Goal: Transaction & Acquisition: Purchase product/service

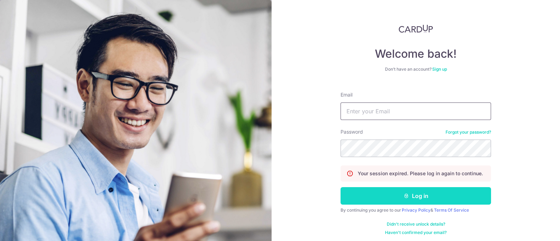
type input "[EMAIL_ADDRESS][DOMAIN_NAME]"
click at [416, 196] on button "Log in" at bounding box center [416, 196] width 151 height 18
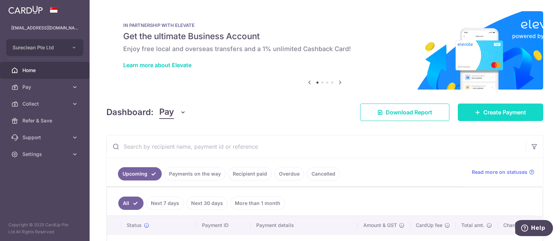
click at [501, 113] on span "Create Payment" at bounding box center [504, 112] width 43 height 8
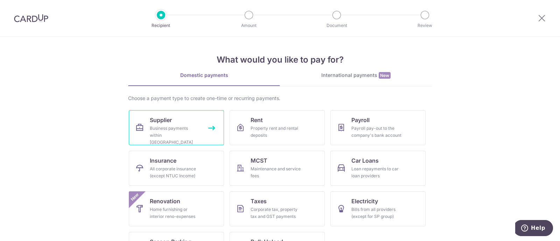
click at [156, 125] on div "Business payments within Singapore" at bounding box center [175, 135] width 50 height 21
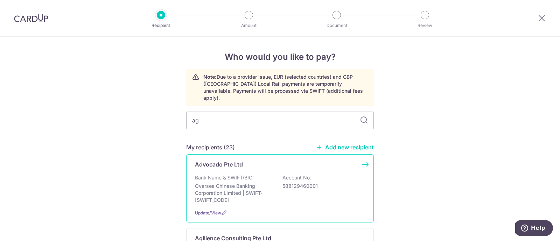
type input "agi"
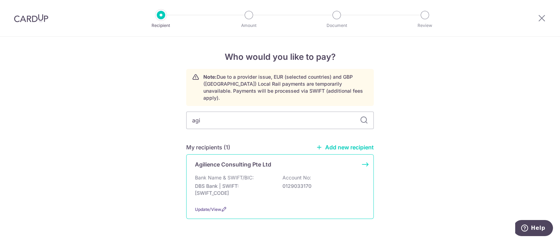
click at [214, 174] on p "Bank Name & SWIFT/BIC:" at bounding box center [224, 177] width 59 height 7
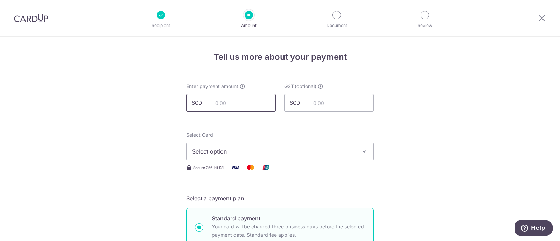
click at [243, 100] on input "text" at bounding box center [231, 103] width 90 height 18
click at [233, 100] on input "text" at bounding box center [231, 103] width 90 height 18
type input "5,087.68"
click at [344, 103] on input "text" at bounding box center [329, 103] width 90 height 18
click at [339, 149] on span "Select option" at bounding box center [273, 151] width 163 height 8
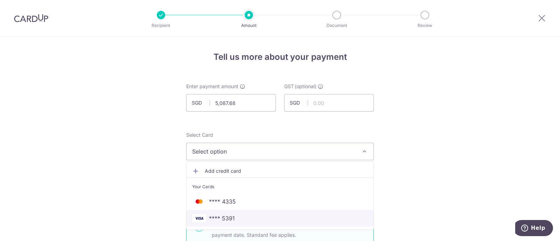
drag, startPoint x: 223, startPoint y: 216, endPoint x: 246, endPoint y: 209, distance: 24.1
click at [223, 216] on span "**** 5391" at bounding box center [222, 218] width 26 height 8
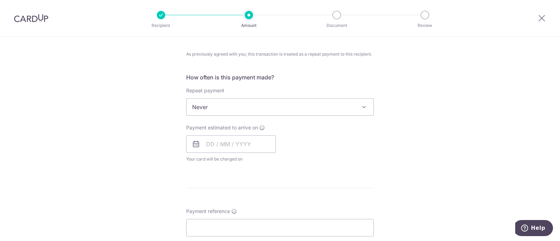
scroll to position [263, 0]
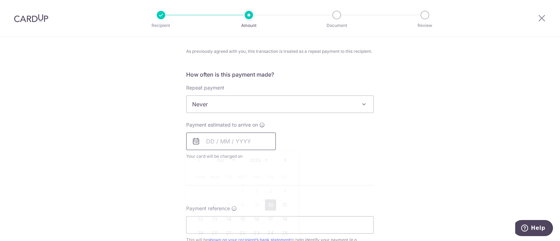
click at [238, 141] on input "text" at bounding box center [231, 142] width 90 height 18
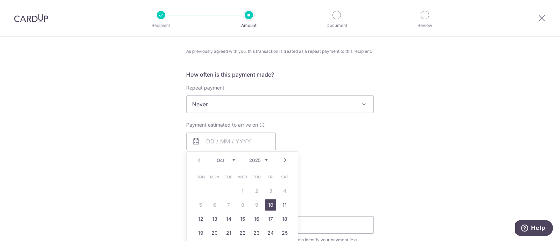
click at [268, 204] on link "10" at bounding box center [270, 205] width 11 height 11
type input "10/10/2025"
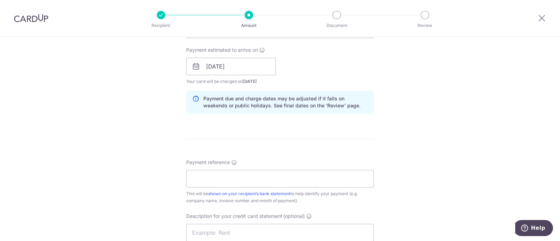
scroll to position [394, 0]
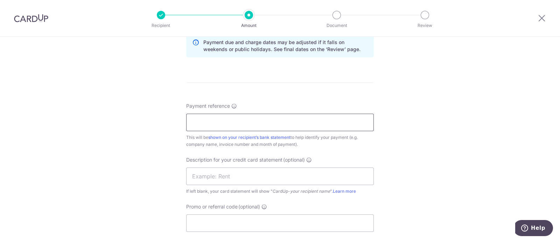
click at [222, 124] on input "Payment reference" at bounding box center [280, 123] width 188 height 18
paste input "INV-1612, INV-1728"
click at [228, 120] on input "INV-1612, INV-1728" at bounding box center [280, 123] width 188 height 18
type input "INV1612 INV1728"
click at [238, 176] on input "text" at bounding box center [280, 177] width 188 height 18
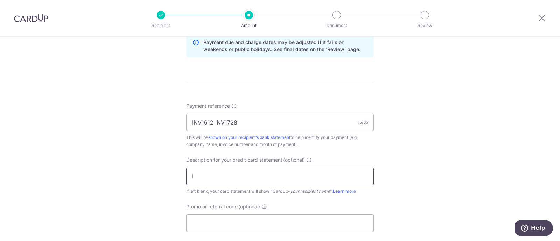
type input "Invoices"
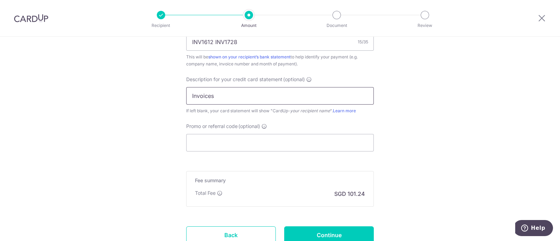
scroll to position [481, 0]
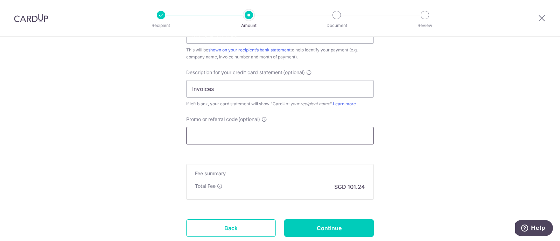
click at [214, 132] on input "Promo or referral code (optional)" at bounding box center [280, 136] width 188 height 18
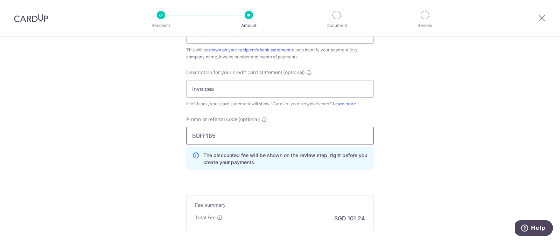
type input "BOFF185"
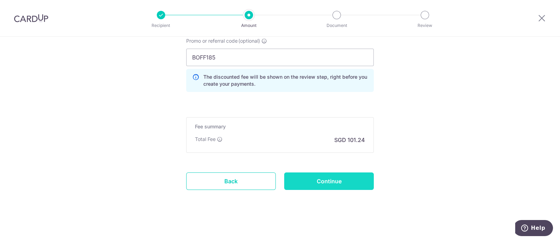
click at [324, 181] on input "Continue" at bounding box center [329, 182] width 90 height 18
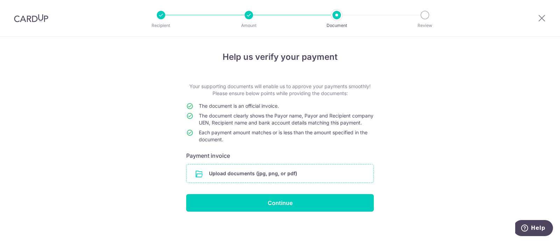
click at [259, 180] on input "file" at bounding box center [280, 174] width 187 height 18
click at [256, 183] on input "file" at bounding box center [280, 174] width 187 height 18
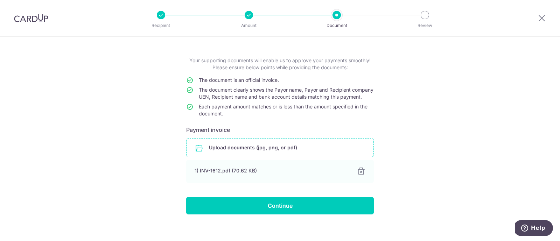
scroll to position [39, 0]
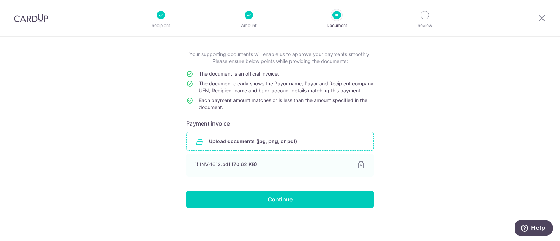
click at [220, 141] on input "file" at bounding box center [280, 141] width 187 height 18
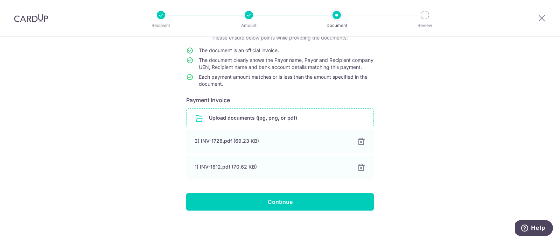
scroll to position [65, 0]
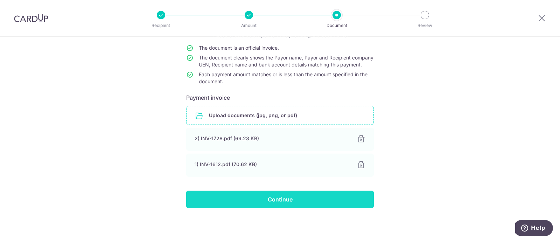
click at [275, 198] on input "Continue" at bounding box center [280, 200] width 188 height 18
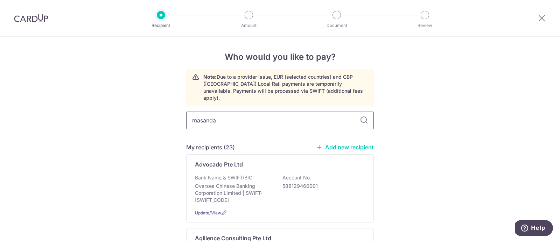
type input "masandao"
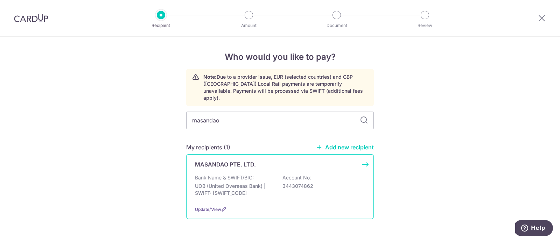
click at [211, 183] on p "UOB (United Overseas Bank) | SWIFT: UOVBSGSGXXX" at bounding box center [234, 190] width 78 height 14
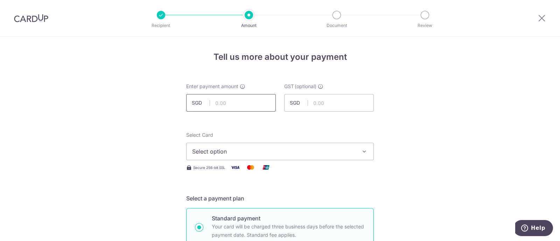
click at [226, 102] on input "text" at bounding box center [231, 103] width 90 height 18
type input "2,521.06"
click at [333, 154] on span "Select option" at bounding box center [273, 151] width 163 height 8
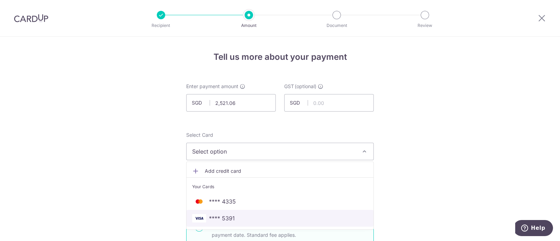
drag, startPoint x: 225, startPoint y: 215, endPoint x: 243, endPoint y: 204, distance: 21.2
click at [225, 215] on span "**** 5391" at bounding box center [222, 218] width 26 height 8
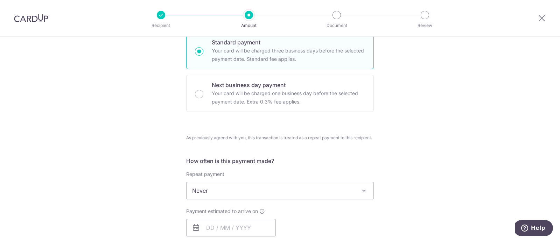
scroll to position [219, 0]
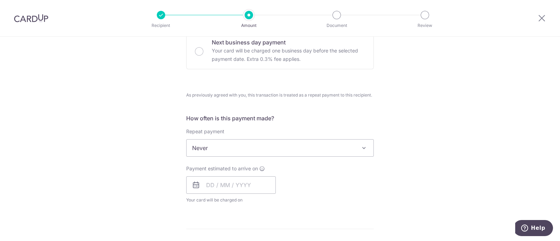
click at [235, 144] on span "Never" at bounding box center [280, 148] width 187 height 17
click at [137, 137] on div "Tell us more about your payment Enter payment amount SGD 2,521.06 2521.06 GST (…" at bounding box center [280, 186] width 560 height 737
click at [234, 188] on input "text" at bounding box center [231, 185] width 90 height 18
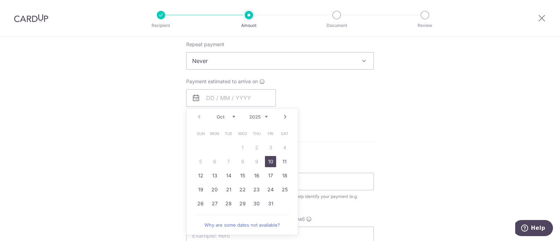
click at [268, 160] on link "10" at bounding box center [270, 161] width 11 height 11
type input "10/10/2025"
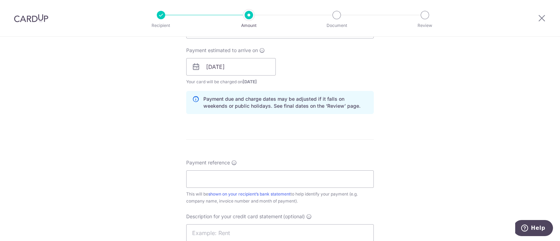
scroll to position [350, 0]
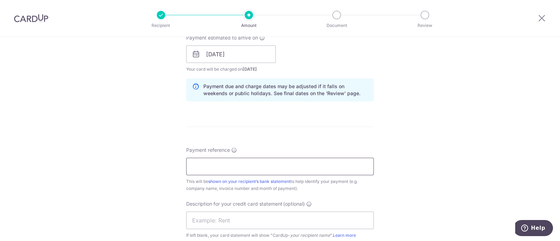
click at [206, 162] on input "Payment reference" at bounding box center [280, 167] width 188 height 18
paste input "INV82357, 82358, 82359, 82360"
click at [258, 166] on input "INV82357, 82358, 82359, 82360" at bounding box center [280, 167] width 188 height 18
type input "INV82357 82358 82359 82360"
click at [238, 224] on input "text" at bounding box center [280, 221] width 188 height 18
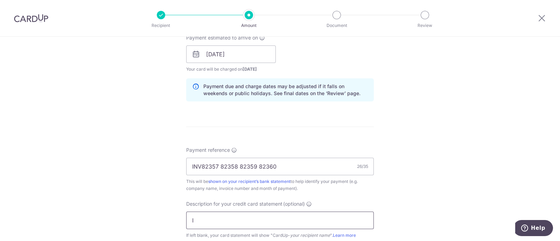
type input "Invoices"
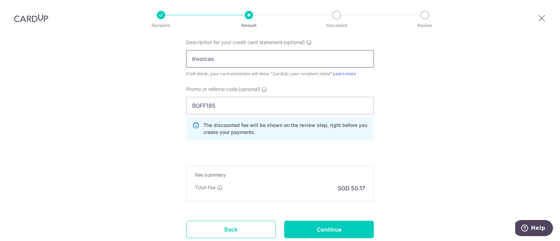
scroll to position [525, 0]
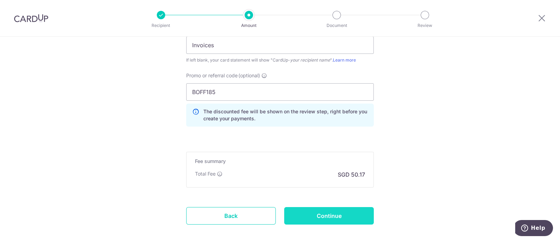
click at [322, 215] on input "Continue" at bounding box center [329, 216] width 90 height 18
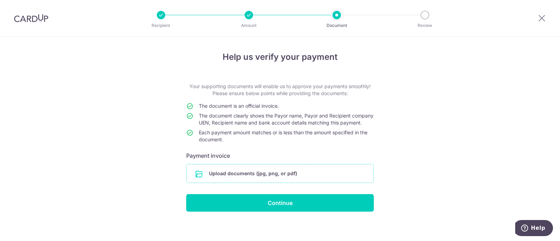
click at [248, 180] on input "file" at bounding box center [280, 174] width 187 height 18
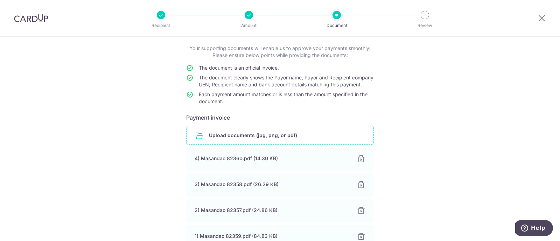
scroll to position [116, 0]
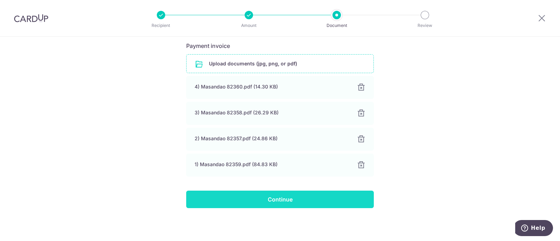
click at [277, 199] on input "Continue" at bounding box center [280, 200] width 188 height 18
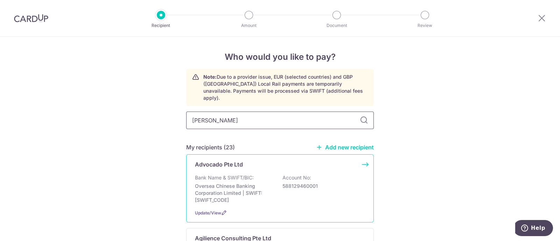
type input "masanda"
click at [224, 161] on p "MASANDAO PTE. LTD." at bounding box center [225, 164] width 61 height 8
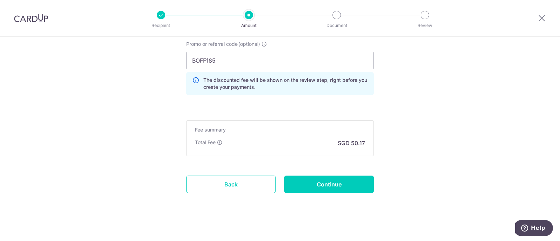
scroll to position [560, 0]
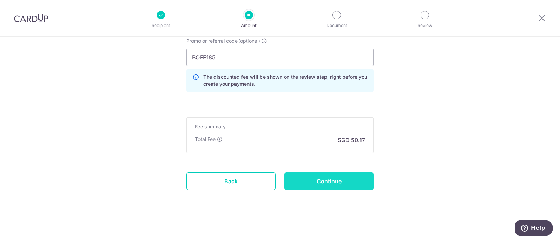
click at [329, 181] on input "Continue" at bounding box center [329, 182] width 90 height 18
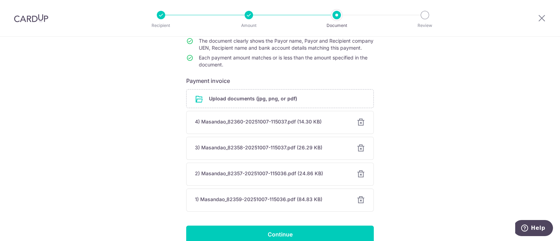
scroll to position [87, 0]
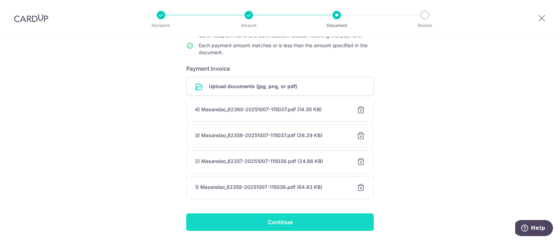
click at [277, 229] on input "Continue" at bounding box center [280, 223] width 188 height 18
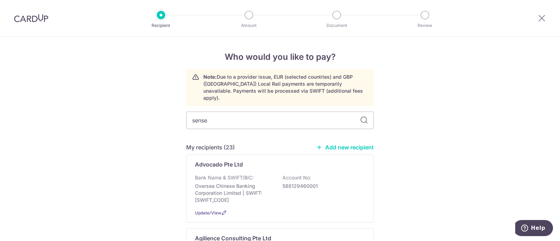
type input "senses"
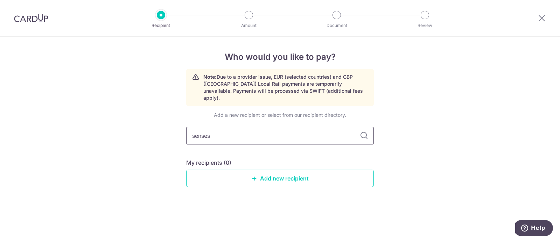
drag, startPoint x: 237, startPoint y: 131, endPoint x: 134, endPoint y: 133, distance: 103.3
click at [134, 133] on div "Who would you like to pay? Note: Due to a provider issue, EUR (selected countri…" at bounding box center [280, 139] width 560 height 204
type input "Senses International Pte Ltd"
click at [280, 172] on link "Add new recipient" at bounding box center [280, 179] width 188 height 18
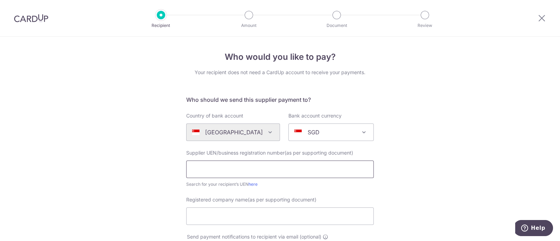
click at [231, 168] on input "text" at bounding box center [280, 170] width 188 height 18
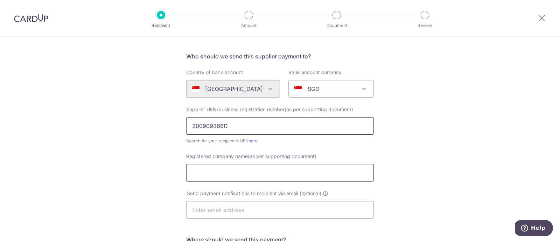
type input "200909366D"
click at [215, 174] on input "Registered company name(as per supporting document)" at bounding box center [280, 173] width 188 height 18
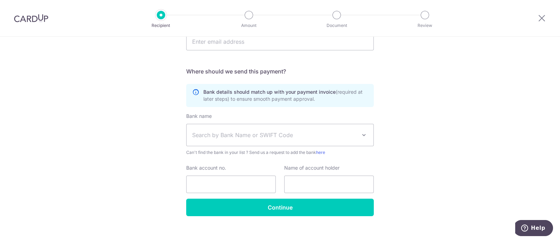
scroll to position [219, 0]
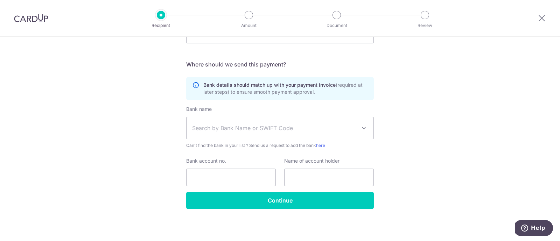
type input "Senses International Pte Ltd"
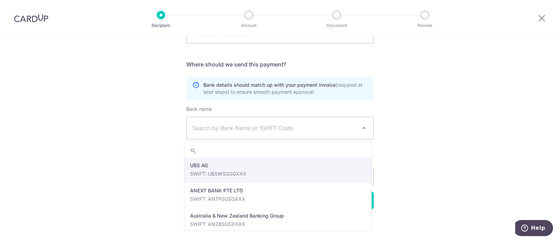
click at [230, 128] on span "Search by Bank Name or SWIFT Code" at bounding box center [274, 128] width 165 height 8
type input "dbs"
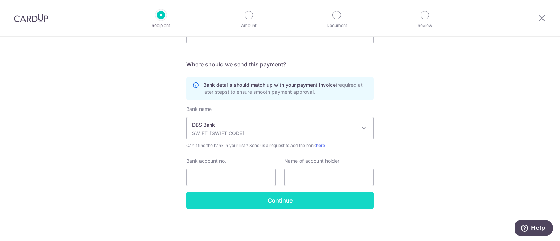
select select "6"
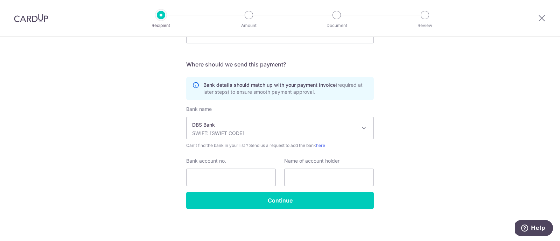
scroll to position [219, 0]
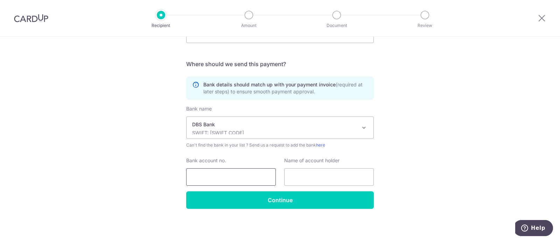
click at [231, 179] on input "Bank account no." at bounding box center [231, 177] width 90 height 18
click at [313, 176] on input "text" at bounding box center [329, 177] width 90 height 18
click at [211, 173] on input "Bank account no." at bounding box center [231, 177] width 90 height 18
type input "104-900043-5"
click at [314, 175] on input "text" at bounding box center [329, 177] width 90 height 18
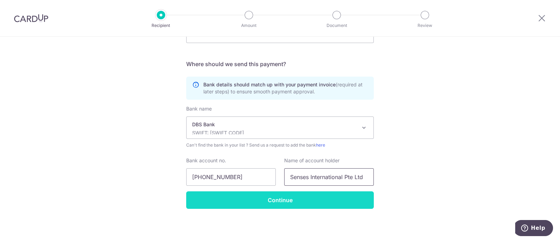
type input "Senses International Pte Ltd"
click at [274, 200] on input "Continue" at bounding box center [280, 201] width 188 height 18
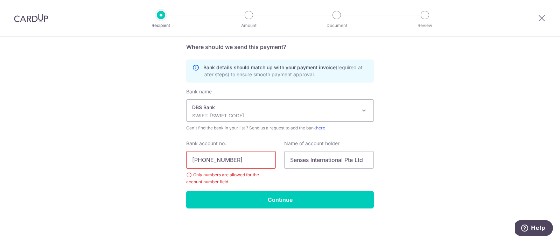
click at [226, 156] on input "[PHONE_NUMBER]" at bounding box center [231, 160] width 90 height 18
click at [252, 164] on input "1049000435" at bounding box center [231, 160] width 90 height 18
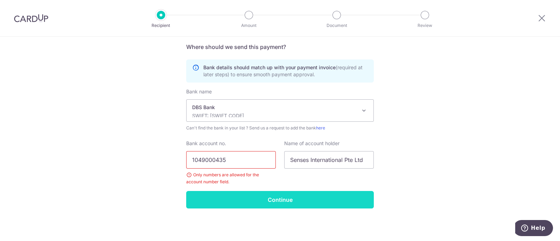
type input "1049000435"
click at [270, 198] on input "Continue" at bounding box center [280, 200] width 188 height 18
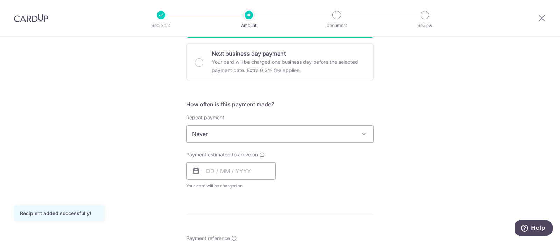
scroll to position [219, 0]
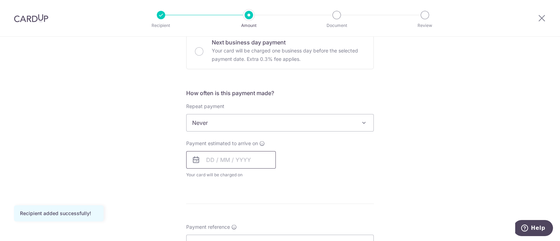
click at [233, 157] on input "text" at bounding box center [231, 160] width 90 height 18
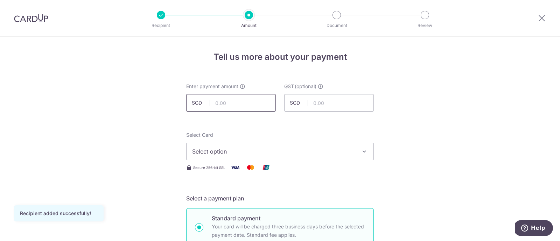
click at [235, 98] on input "text" at bounding box center [231, 103] width 90 height 18
type input "817.50"
click at [294, 152] on span "Select option" at bounding box center [273, 151] width 163 height 8
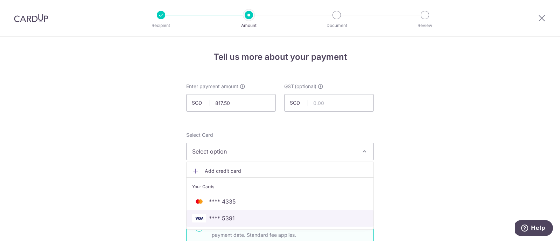
drag, startPoint x: 228, startPoint y: 216, endPoint x: 232, endPoint y: 215, distance: 4.7
click at [228, 216] on span "**** 5391" at bounding box center [222, 218] width 26 height 8
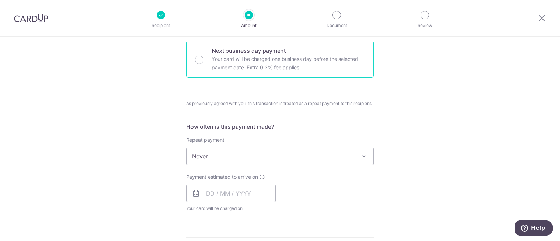
scroll to position [219, 0]
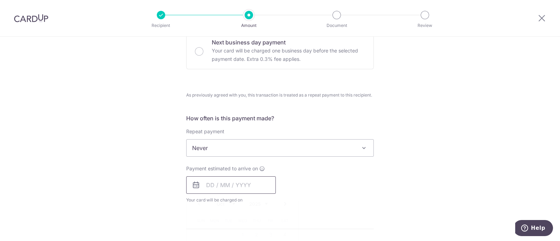
click at [227, 185] on input "text" at bounding box center [231, 185] width 90 height 18
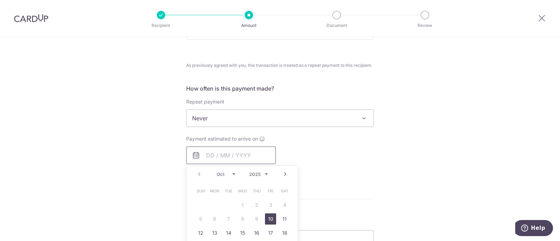
scroll to position [263, 0]
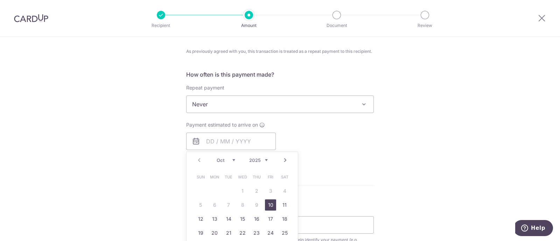
click at [268, 206] on link "10" at bounding box center [270, 205] width 11 height 11
type input "10/10/2025"
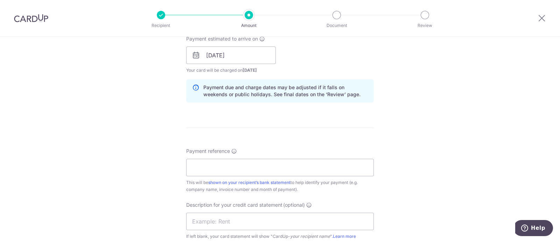
scroll to position [350, 0]
click at [232, 167] on input "Payment reference" at bounding box center [280, 167] width 188 height 18
paste input "INV008466"
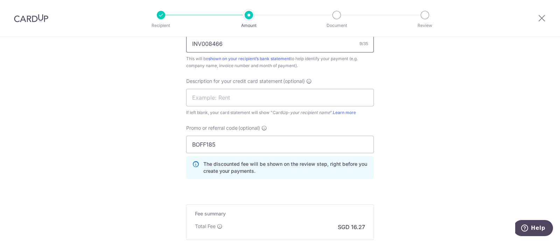
scroll to position [481, 0]
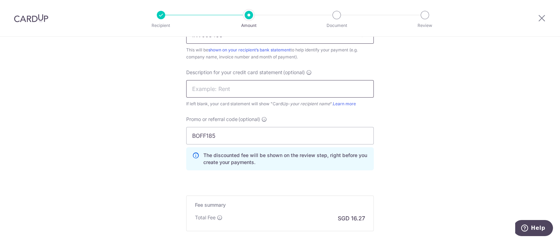
type input "INV008466"
click at [217, 88] on input "text" at bounding box center [280, 89] width 188 height 18
type input "Invoice"
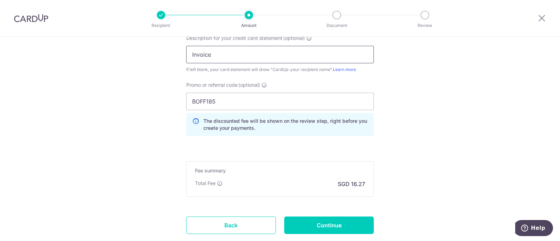
scroll to position [560, 0]
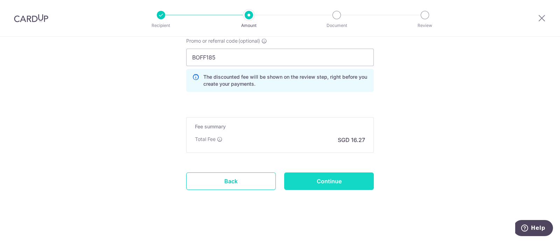
click at [326, 181] on input "Continue" at bounding box center [329, 182] width 90 height 18
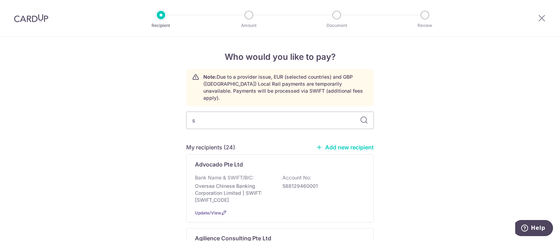
type input "se"
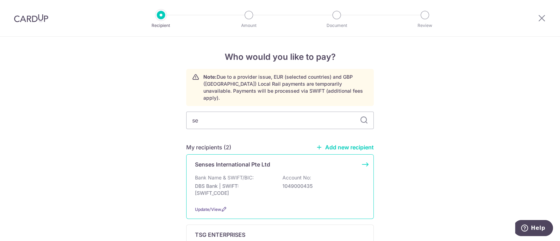
click at [208, 160] on p "Senses International Pte Ltd" at bounding box center [232, 164] width 75 height 8
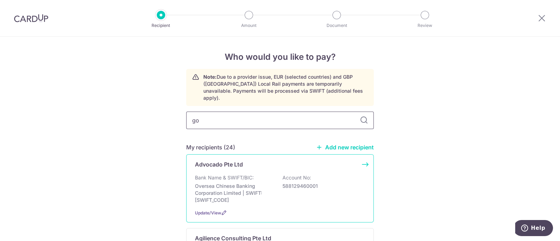
type input "gol"
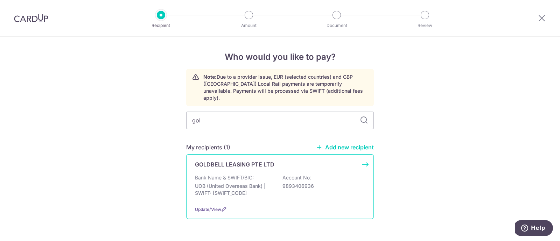
click at [217, 160] on p "GOLDBELL LEASING PTE LTD" at bounding box center [234, 164] width 79 height 8
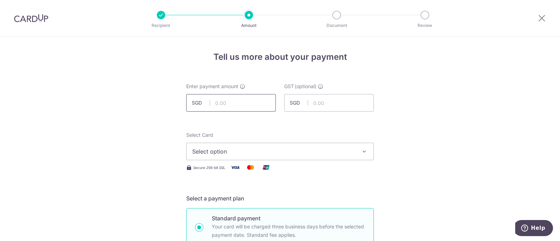
click at [227, 105] on input "text" at bounding box center [231, 103] width 90 height 18
type input "3,531.60"
click at [323, 134] on div "Select Card Select option Add credit card Your Cards **** 4335 **** 5391" at bounding box center [280, 146] width 188 height 29
click at [336, 151] on span "Select option" at bounding box center [273, 151] width 163 height 8
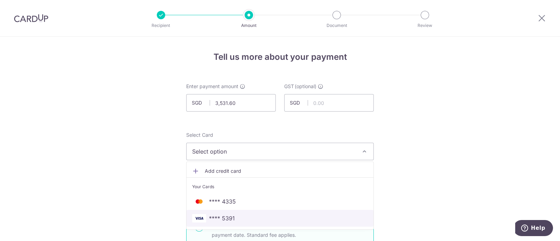
click at [229, 218] on span "**** 5391" at bounding box center [222, 218] width 26 height 8
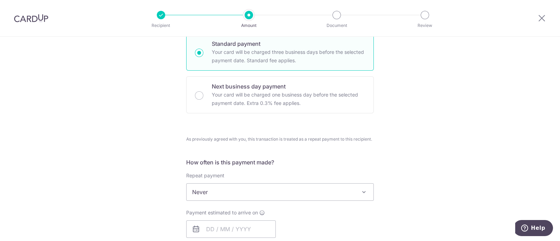
scroll to position [219, 0]
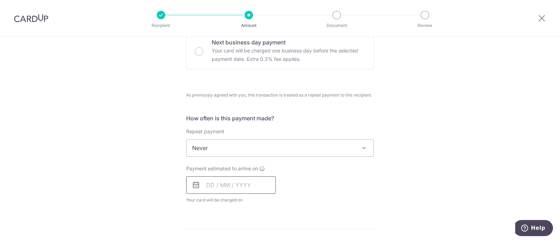
click at [229, 185] on input "text" at bounding box center [231, 185] width 90 height 18
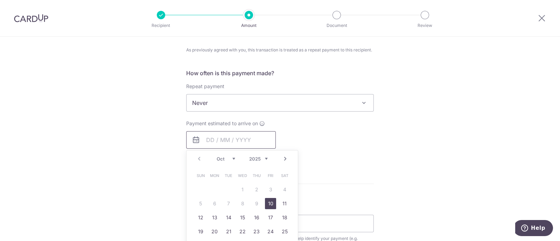
scroll to position [306, 0]
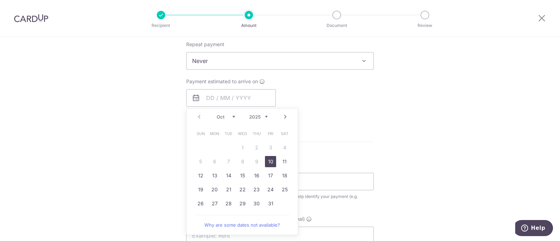
click at [267, 159] on link "10" at bounding box center [270, 161] width 11 height 11
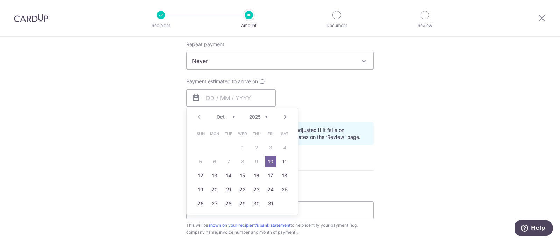
type input "10/10/2025"
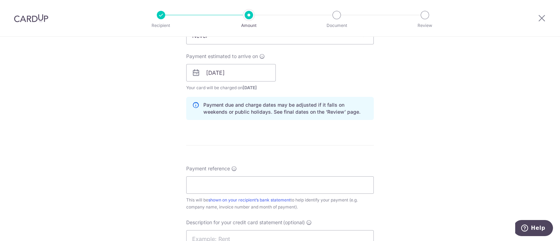
scroll to position [350, 0]
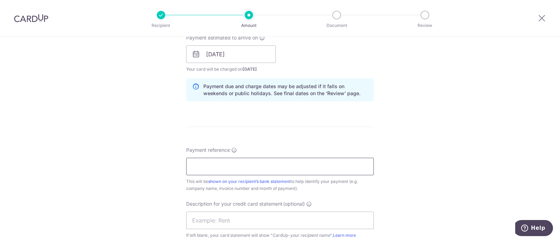
click at [221, 165] on input "Payment reference" at bounding box center [280, 167] width 188 height 18
paste input "LXI00925719, LXI00916215"
click at [227, 166] on input "LXI00925719, LXI00916215" at bounding box center [280, 167] width 188 height 18
type input "LXI00925719 LXI00916215"
click at [199, 218] on input "text" at bounding box center [280, 221] width 188 height 18
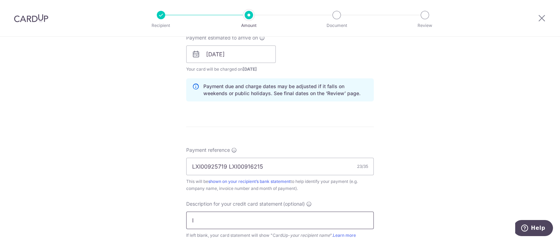
type input "Invoices"
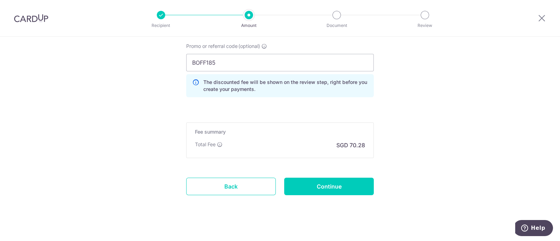
scroll to position [560, 0]
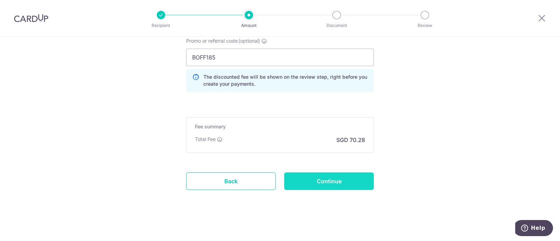
click at [329, 180] on input "Continue" at bounding box center [329, 182] width 90 height 18
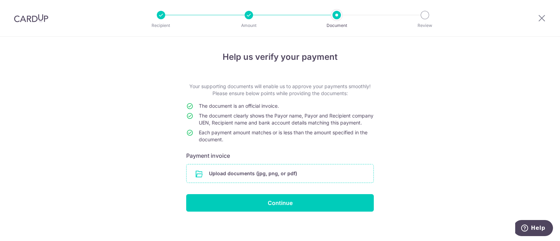
click at [260, 180] on input "file" at bounding box center [280, 174] width 187 height 18
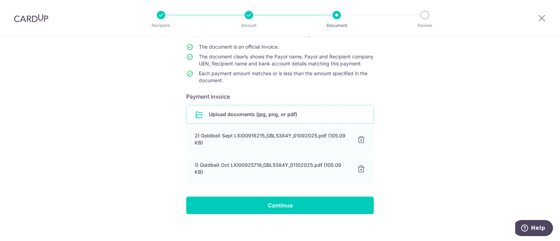
scroll to position [71, 0]
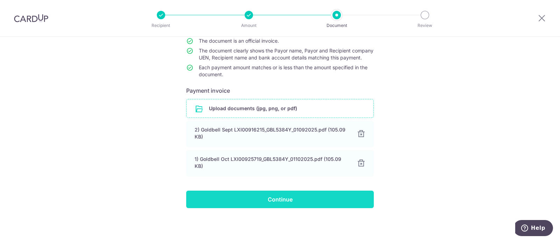
click at [279, 200] on input "Continue" at bounding box center [280, 200] width 188 height 18
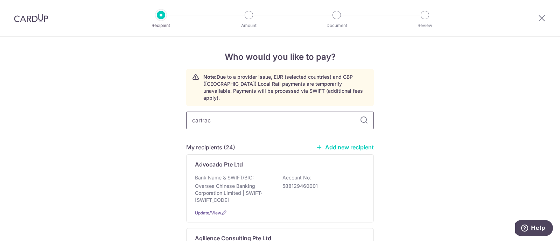
type input "cartrack"
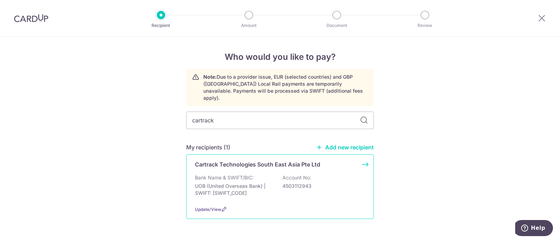
click at [226, 160] on p "Cartrack Technologies South East Asia Pte Ltd" at bounding box center [257, 164] width 125 height 8
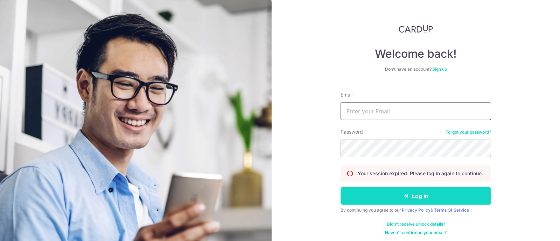
type input "[EMAIL_ADDRESS][DOMAIN_NAME]"
click at [408, 198] on button "Log in" at bounding box center [416, 196] width 151 height 18
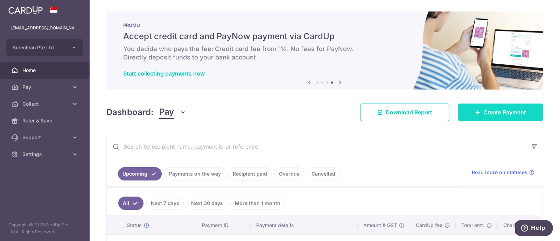
click at [490, 112] on span "Create Payment" at bounding box center [504, 112] width 43 height 8
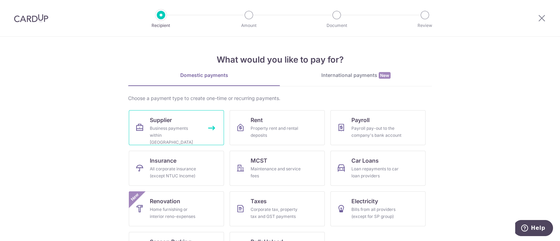
click at [159, 125] on div "Business payments within Singapore" at bounding box center [175, 135] width 50 height 21
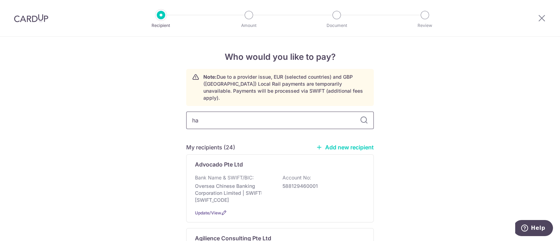
type input "h"
type input "cart"
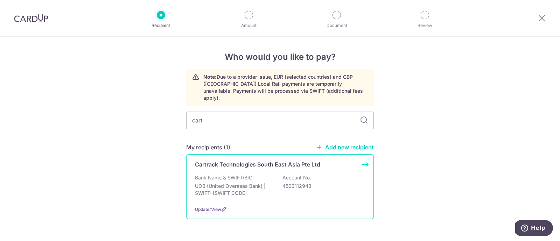
click at [223, 160] on p "Cartrack Technologies South East Asia Pte Ltd" at bounding box center [257, 164] width 125 height 8
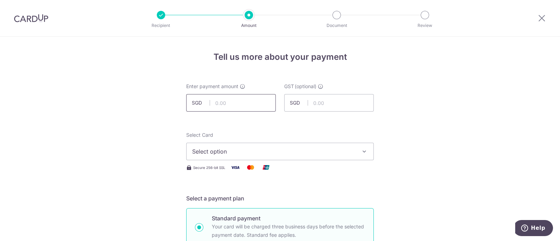
click at [243, 102] on input "text" at bounding box center [231, 103] width 90 height 18
type input "28.34"
click at [338, 150] on span "Select option" at bounding box center [273, 151] width 163 height 8
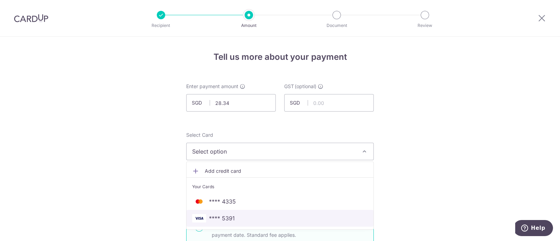
drag, startPoint x: 229, startPoint y: 218, endPoint x: 244, endPoint y: 211, distance: 16.9
click at [229, 219] on span "**** 5391" at bounding box center [222, 218] width 26 height 8
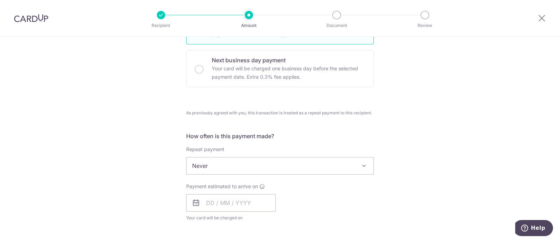
scroll to position [219, 0]
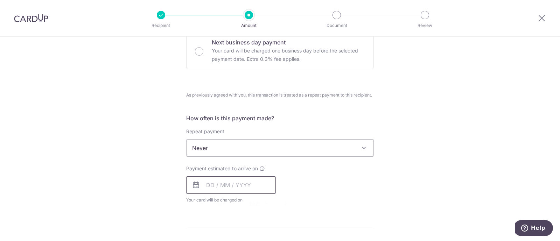
click at [254, 188] on input "text" at bounding box center [231, 185] width 90 height 18
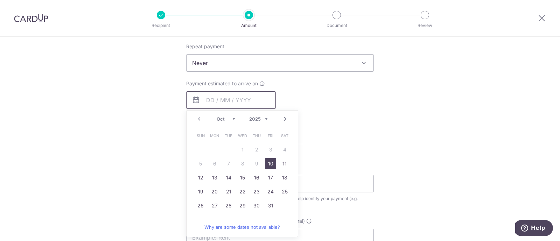
scroll to position [306, 0]
click at [267, 161] on link "10" at bounding box center [270, 161] width 11 height 11
type input "10/10/2025"
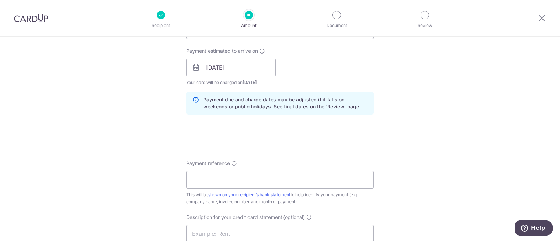
scroll to position [350, 0]
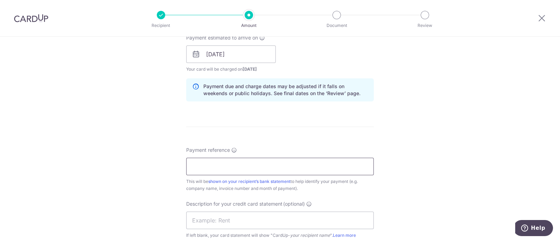
click at [232, 168] on input "Payment reference" at bounding box center [280, 167] width 188 height 18
paste input "INV-231439"
click at [203, 167] on input "INV-231439" at bounding box center [280, 167] width 188 height 18
type input "INV231439"
click at [208, 218] on input "text" at bounding box center [280, 221] width 188 height 18
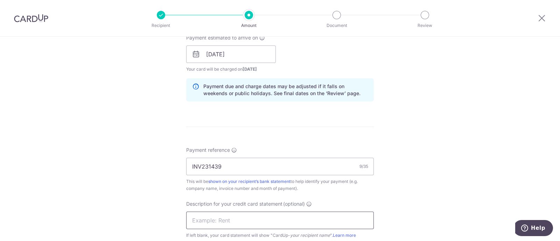
type input "n"
type input "Invoice"
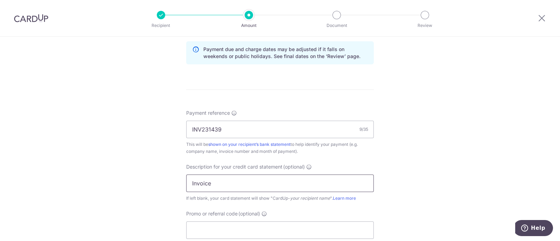
scroll to position [438, 0]
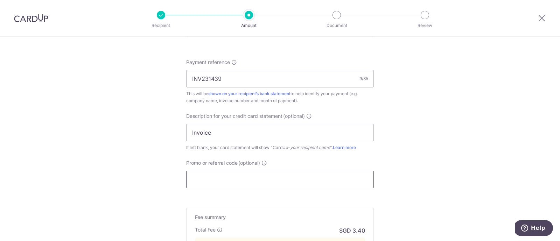
click at [233, 178] on input "Promo or referral code (optional)" at bounding box center [280, 180] width 188 height 18
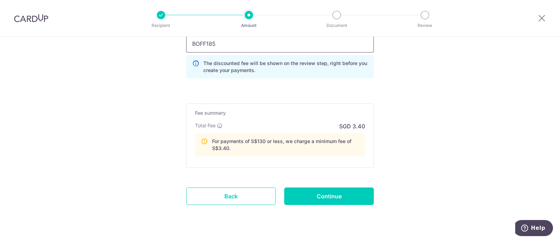
scroll to position [589, 0]
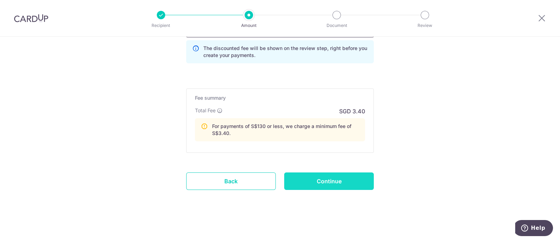
type input "BOFF185"
click at [322, 181] on input "Continue" at bounding box center [329, 182] width 90 height 18
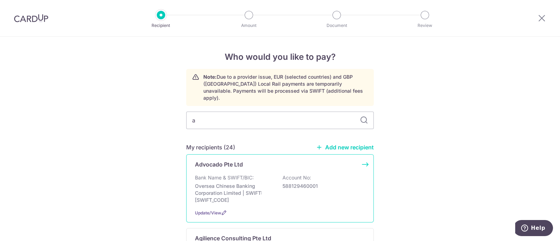
type input "ag"
type input "ai"
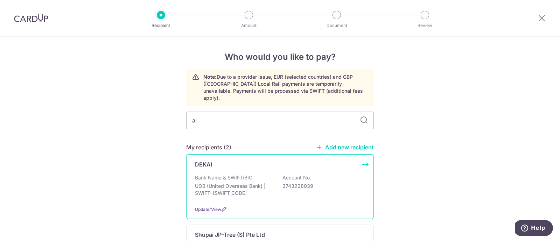
type input "a"
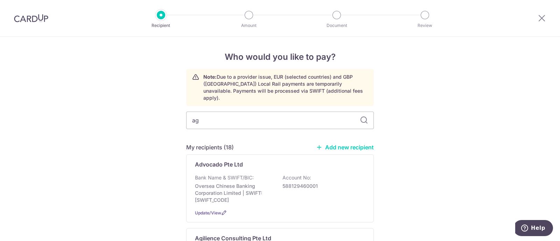
type input "agi"
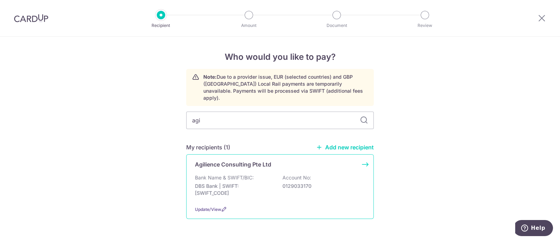
click at [219, 160] on p "Agilience Consulting Pte Ltd" at bounding box center [233, 164] width 76 height 8
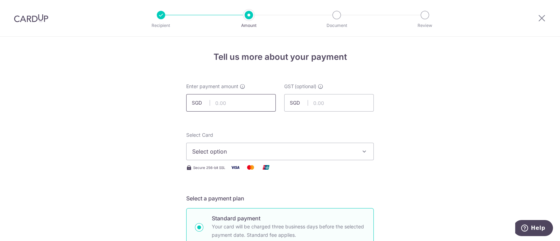
click at [242, 104] on input "text" at bounding box center [231, 103] width 90 height 18
click at [237, 100] on input "text" at bounding box center [231, 103] width 90 height 18
type input "6,928.91"
click at [274, 150] on span "Select option" at bounding box center [273, 151] width 163 height 8
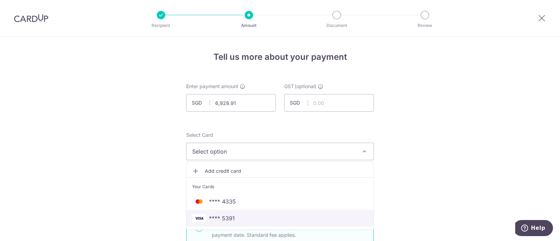
click at [227, 218] on span "**** 5391" at bounding box center [222, 218] width 26 height 8
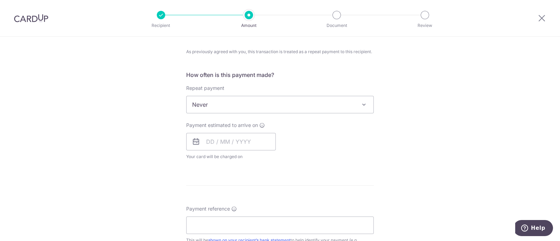
scroll to position [263, 0]
click at [244, 140] on input "text" at bounding box center [231, 142] width 90 height 18
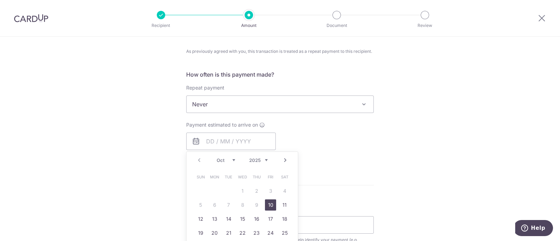
click at [269, 204] on link "10" at bounding box center [270, 205] width 11 height 11
type input "10/10/2025"
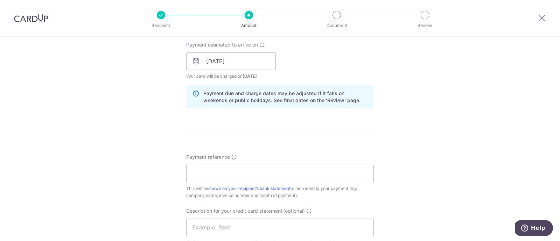
scroll to position [394, 0]
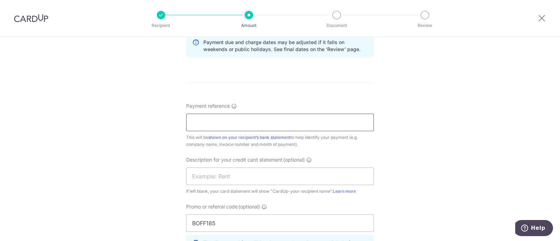
click at [229, 124] on input "Payment reference" at bounding box center [280, 123] width 188 height 18
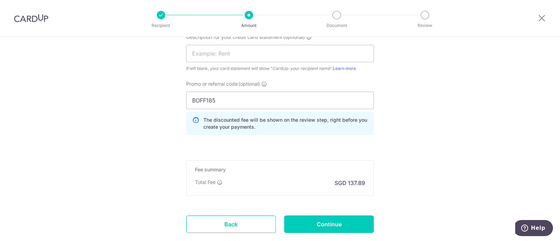
scroll to position [525, 0]
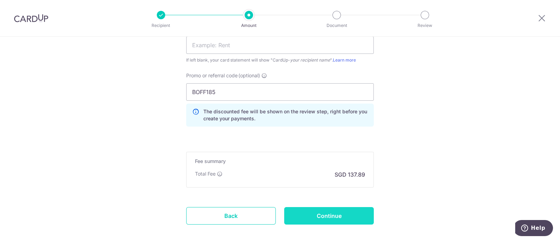
type input "INV1612 INV1728 INV1896"
click at [328, 214] on input "Continue" at bounding box center [329, 216] width 90 height 18
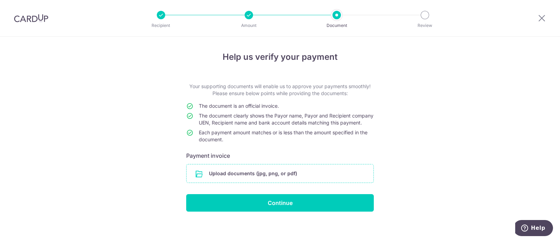
click at [270, 180] on input "file" at bounding box center [280, 174] width 187 height 18
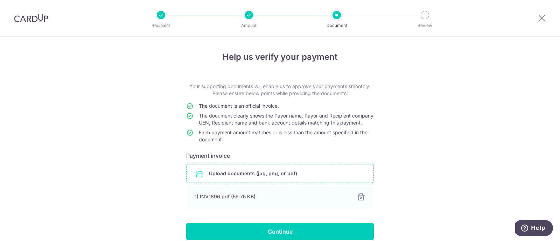
click at [241, 179] on input "file" at bounding box center [280, 174] width 187 height 18
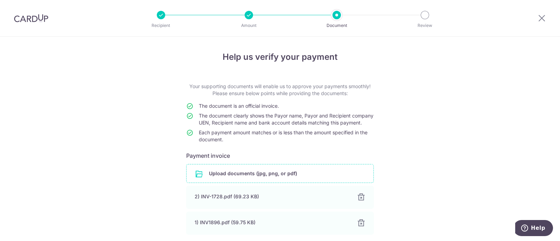
click at [232, 180] on input "file" at bounding box center [280, 174] width 187 height 18
click at [252, 180] on input "file" at bounding box center [280, 174] width 187 height 18
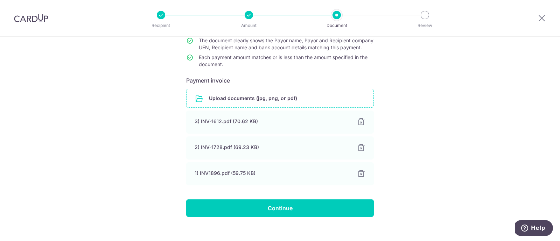
scroll to position [87, 0]
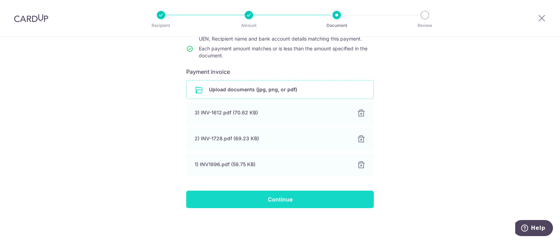
click at [275, 203] on input "Continue" at bounding box center [280, 200] width 188 height 18
